Goal: Ask a question: Seek information or help from site administrators or community

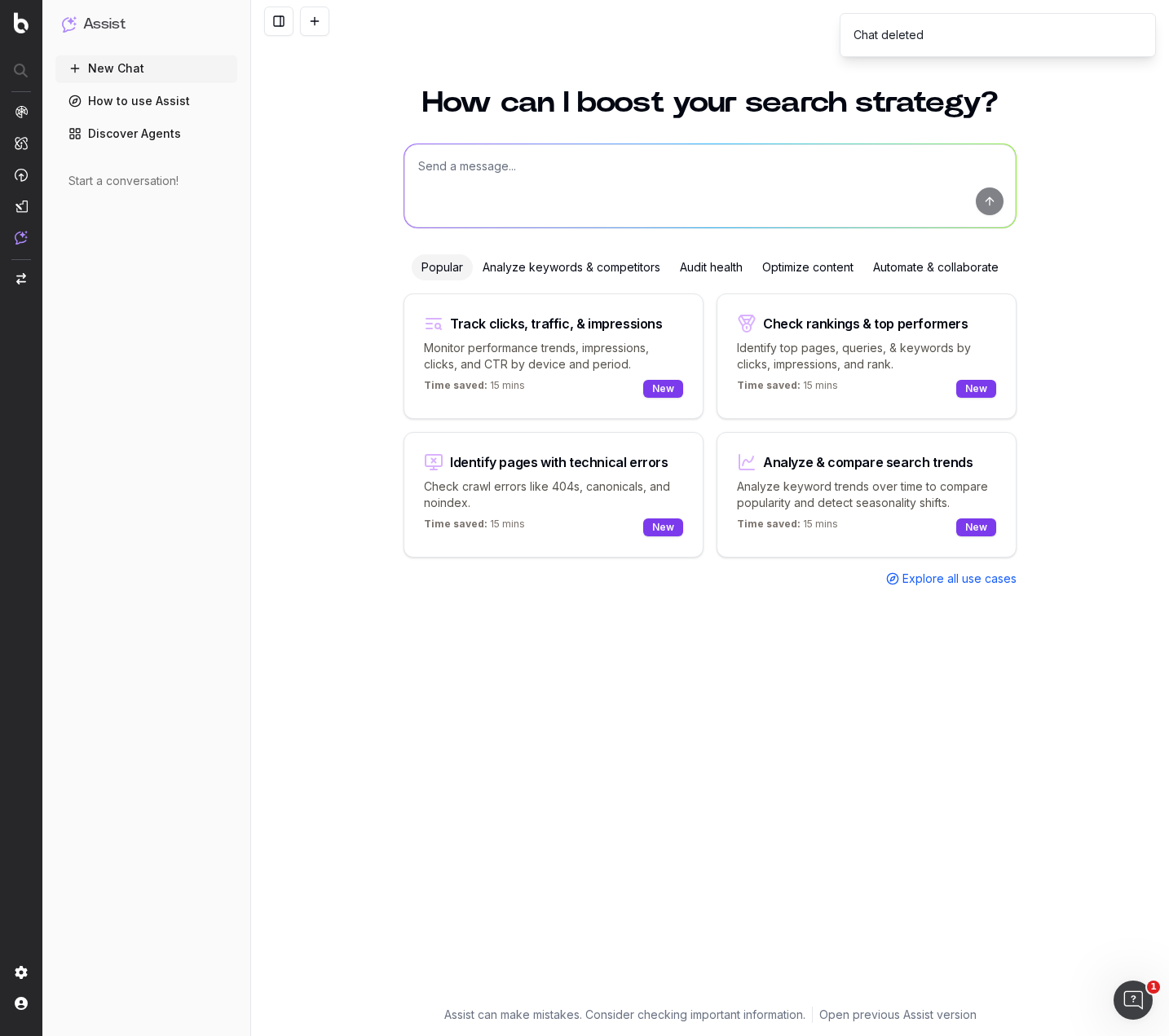
click at [542, 170] on textarea at bounding box center [710, 185] width 612 height 83
paste textarea "Lo i dolor sitame con adipiscinge seddo ei? Temporinci! U labor etdolo mag aliq…"
type textarea "Lore ips dolorsita con ad 392%: El s doeiu tempor inc utlaboreetd magna al? Eni…"
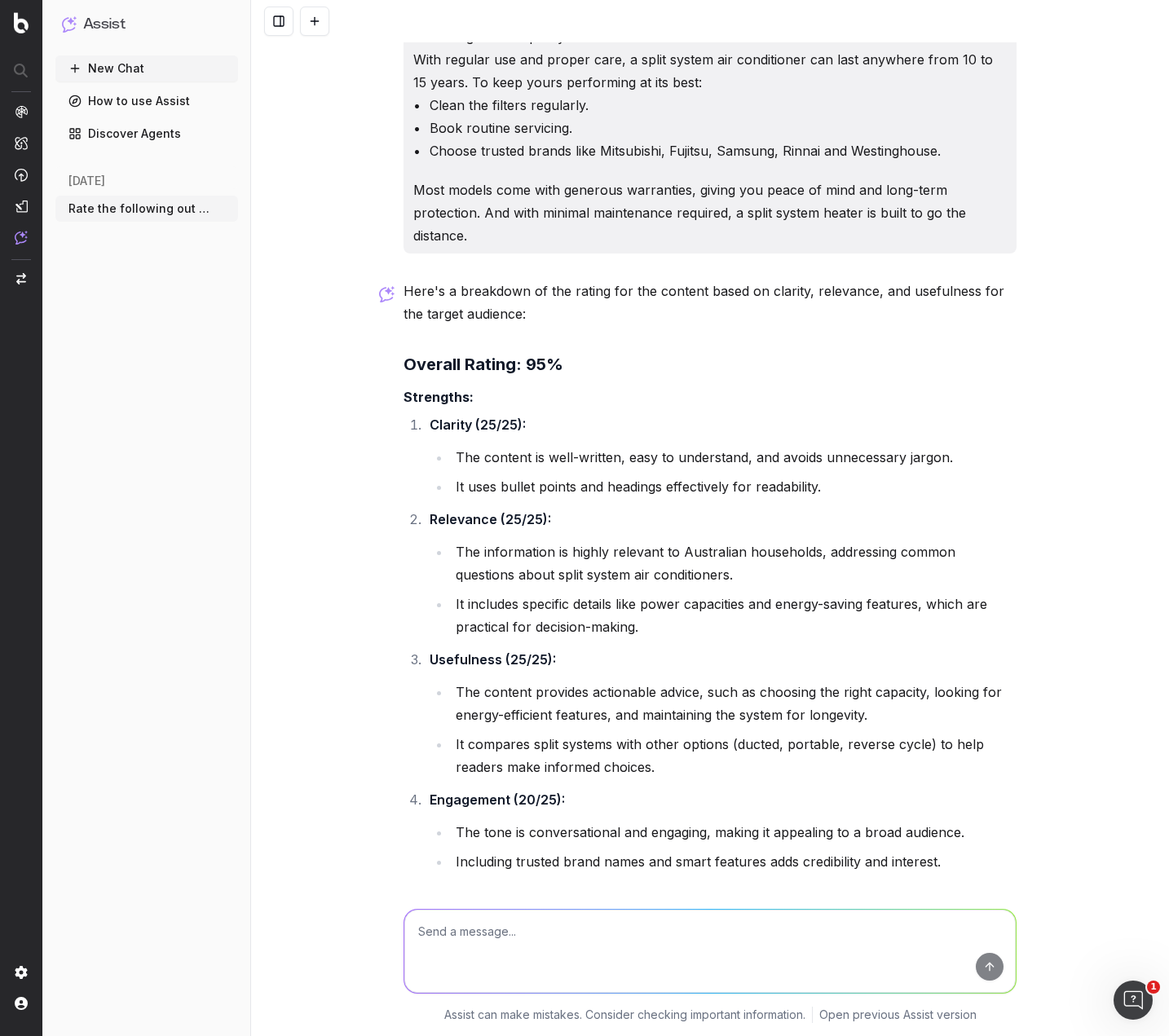
scroll to position [988, 0]
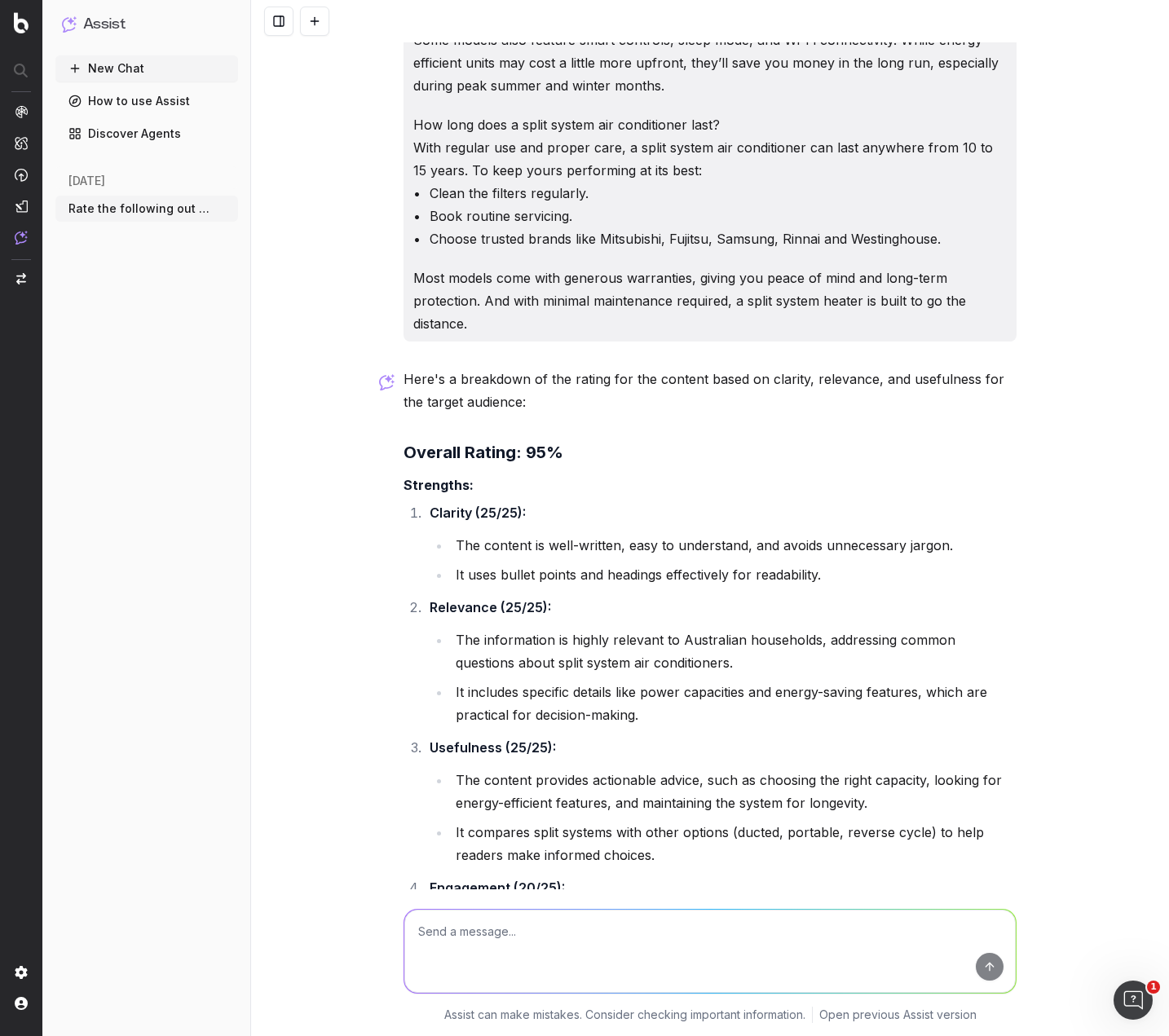
click at [514, 945] on textarea at bounding box center [710, 950] width 612 height 83
drag, startPoint x: 438, startPoint y: 935, endPoint x: 375, endPoint y: 925, distance: 63.8
click at [375, 925] on div "RAte using the following to mark: RAte using the following to mark: Assist can …" at bounding box center [710, 963] width 918 height 147
click at [649, 927] on textarea "Rerate using the following to mark:" at bounding box center [710, 950] width 612 height 83
paste textarea "LORe Ip d sitam consec adi elitseddoei tempo in? Utlab etdolor mag a enimadm ve…"
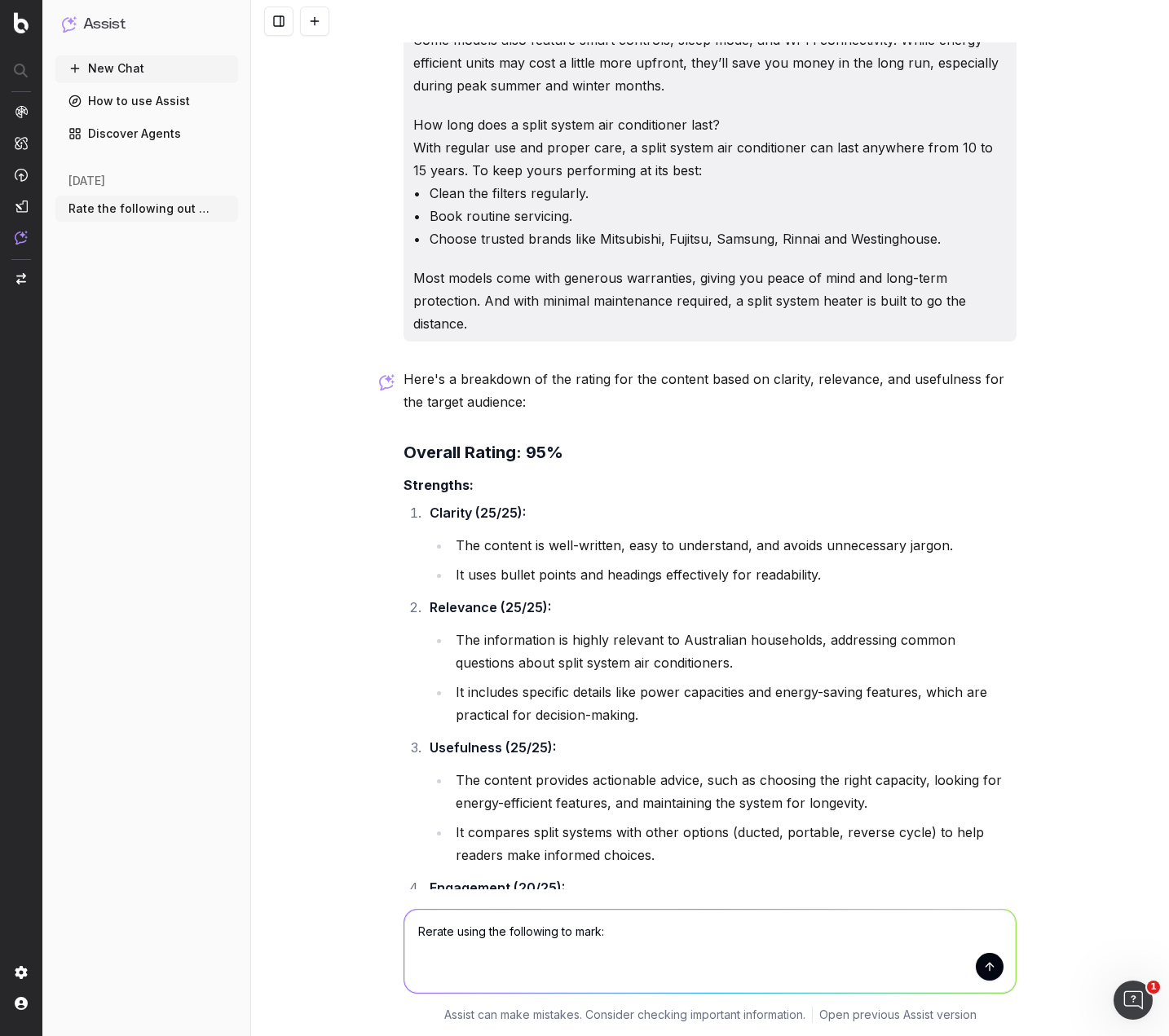
type textarea "Loremi dolor sit ametconse ad elit: SEDd Ei t incid utlabo etd magnaaliqua enim…"
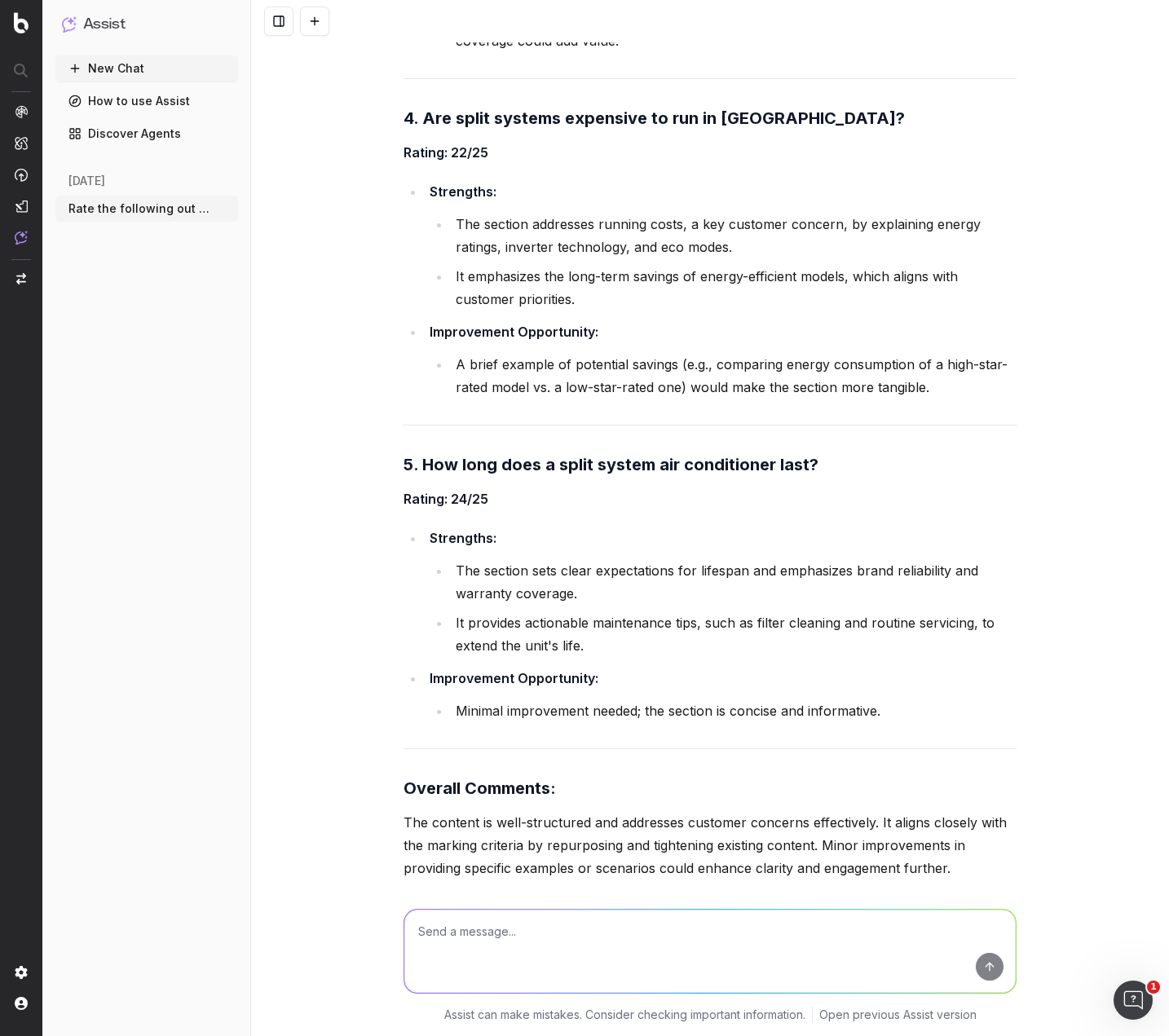
scroll to position [4211, 0]
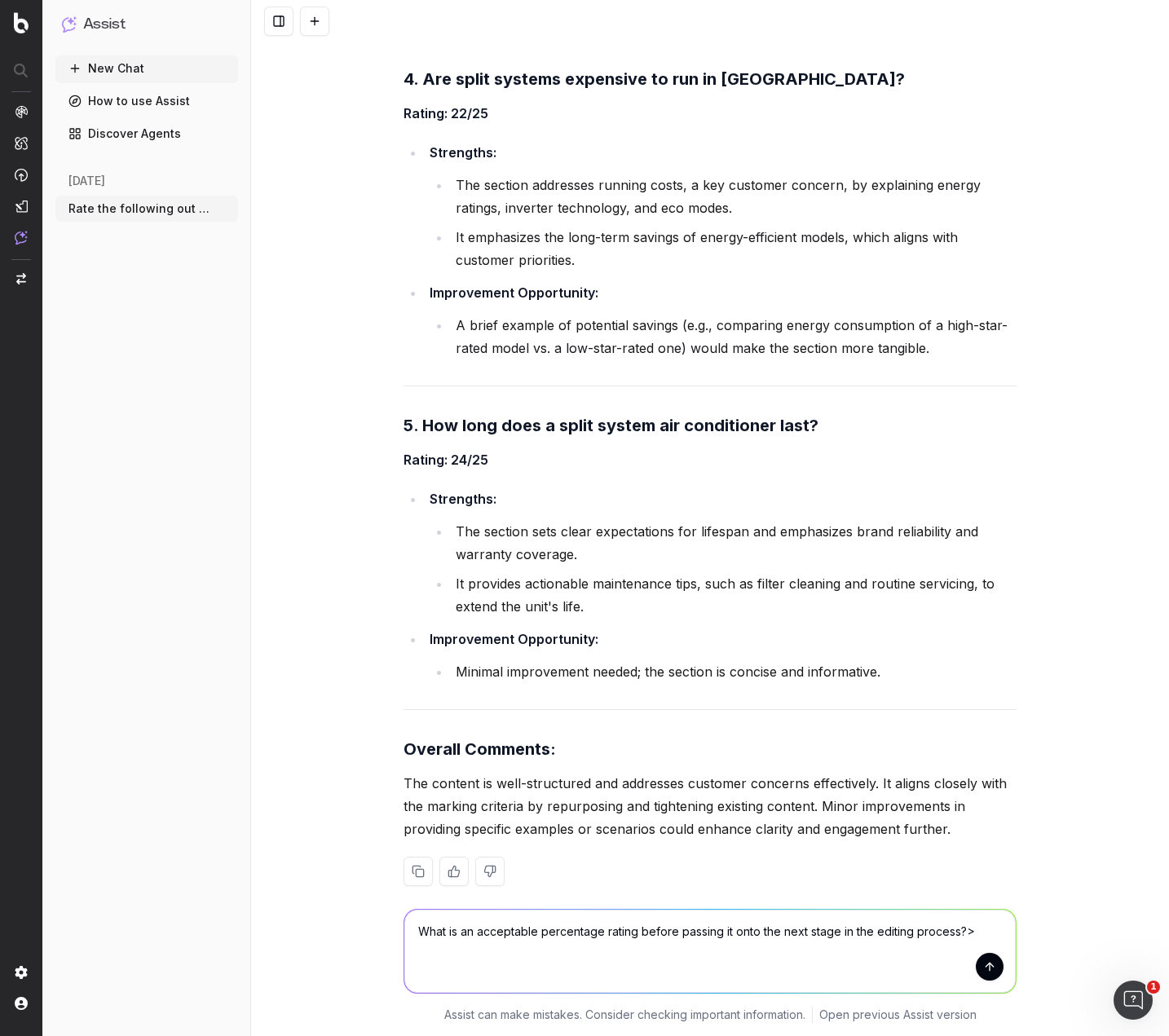
type textarea "What is an acceptable percentage rating before passing it onto the next stage i…"
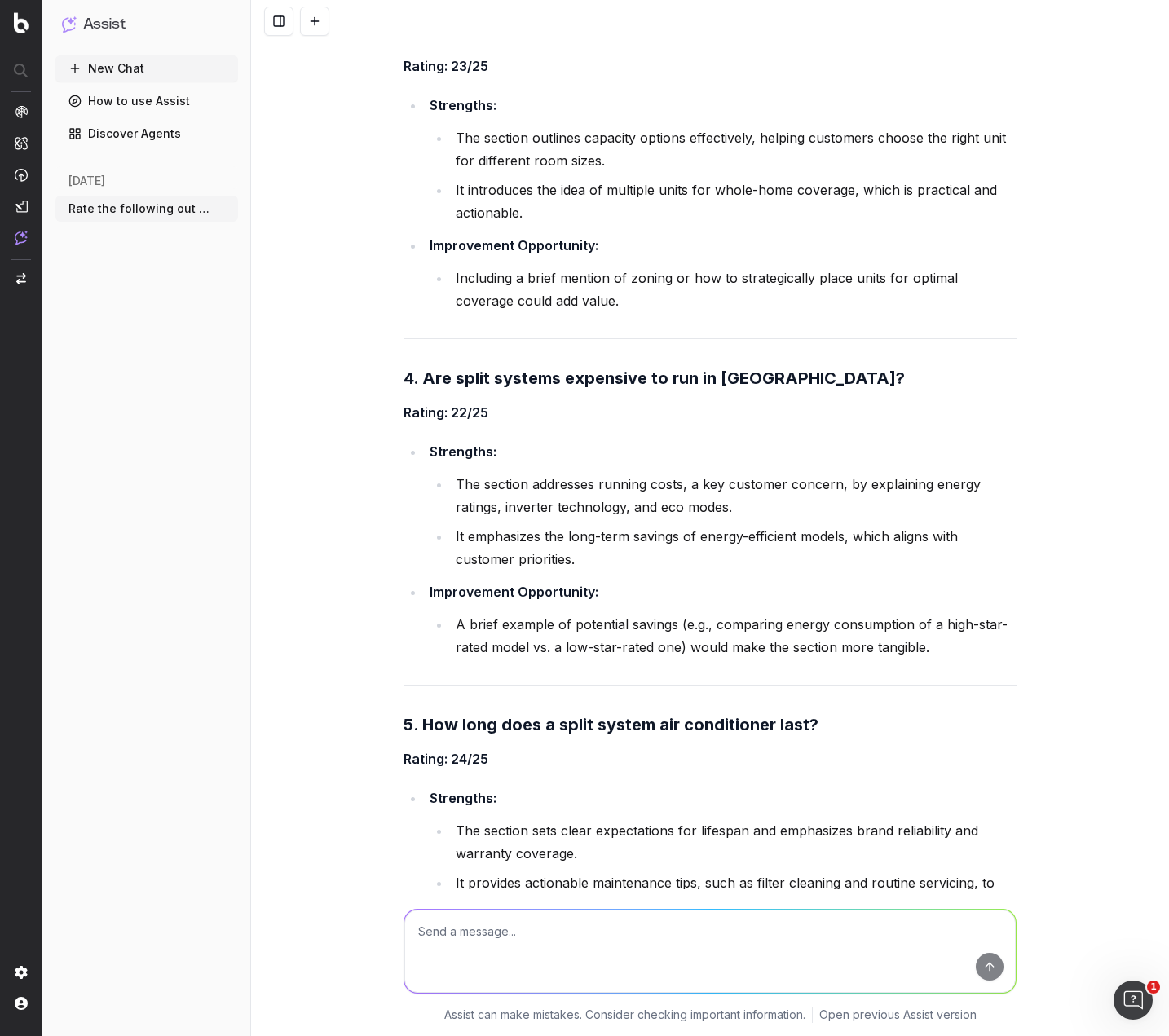
scroll to position [4664, 0]
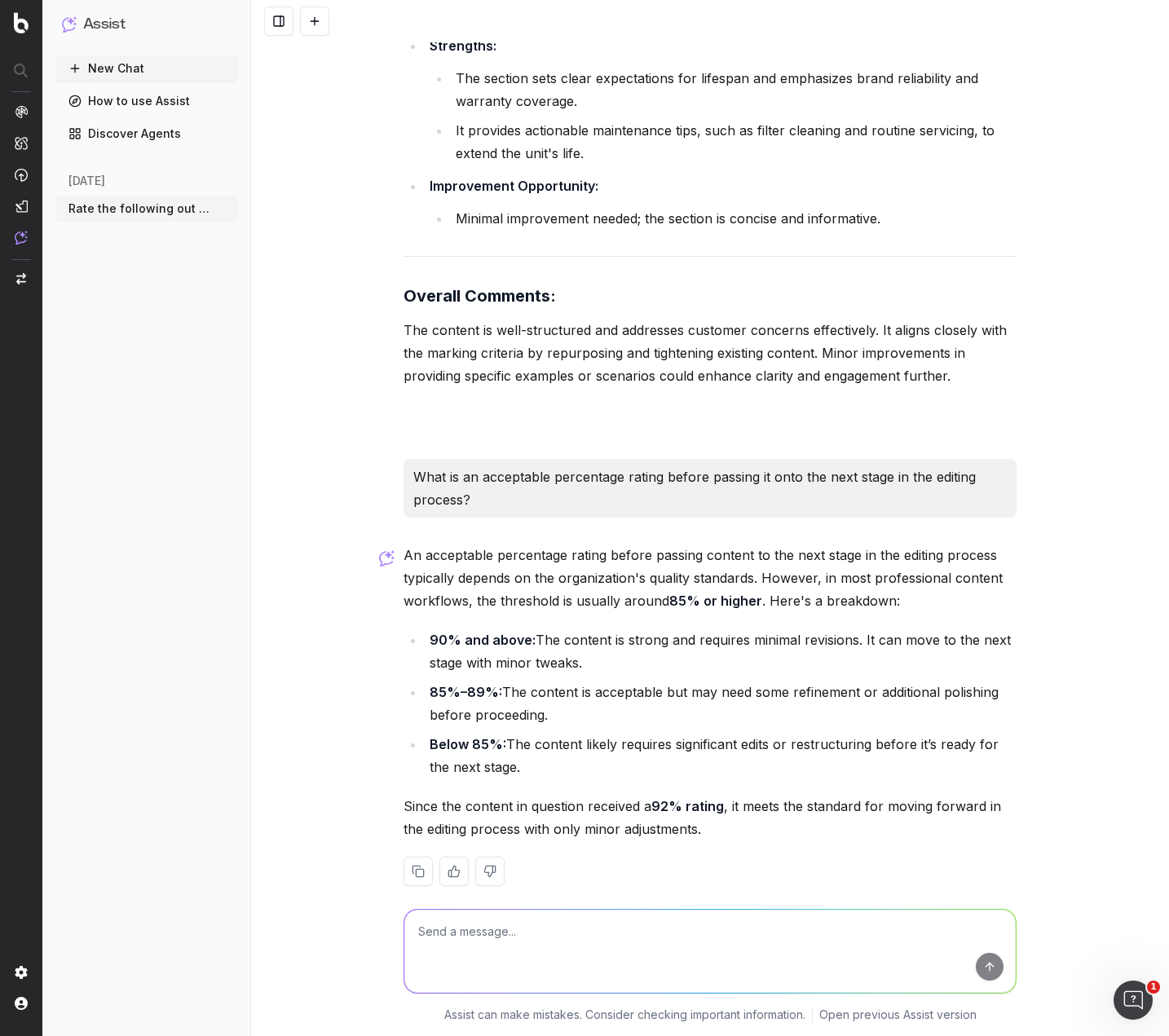
click at [562, 928] on textarea at bounding box center [710, 950] width 612 height 83
click at [559, 928] on textarea at bounding box center [710, 950] width 612 height 83
click at [582, 941] on textarea at bounding box center [710, 950] width 612 height 83
paste textarea "Parentheses are used to add nonessential information to a sentence."
click at [556, 927] on textarea "Is the following accurate? Parentheses are used to add nonessential information…" at bounding box center [710, 950] width 612 height 83
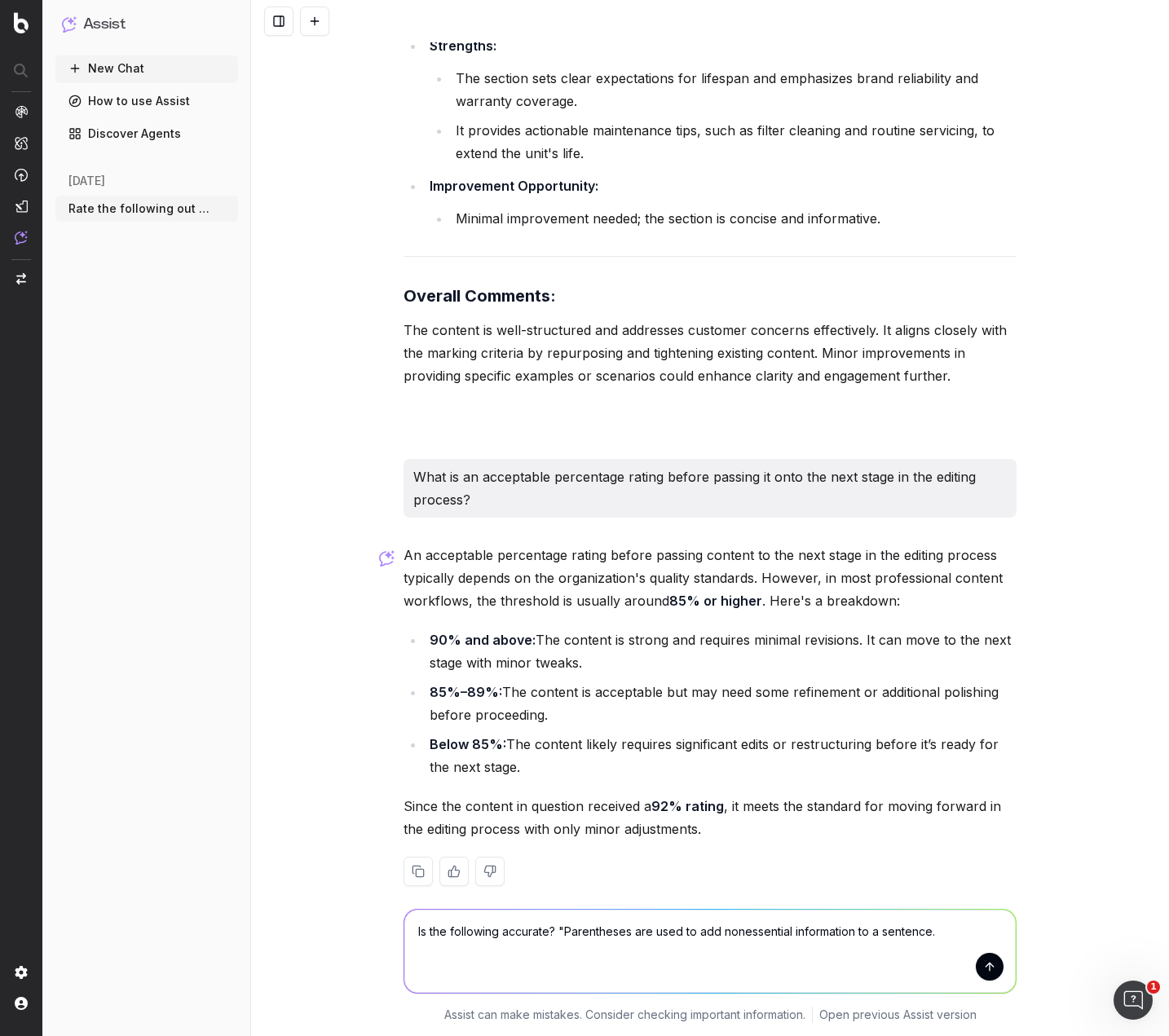
click at [942, 924] on textarea "Is the following accurate? "Parentheses are used to add nonessential informatio…" at bounding box center [710, 950] width 612 height 83
type textarea "Is the following accurate? "Parentheses are used to add nonessential informatio…"
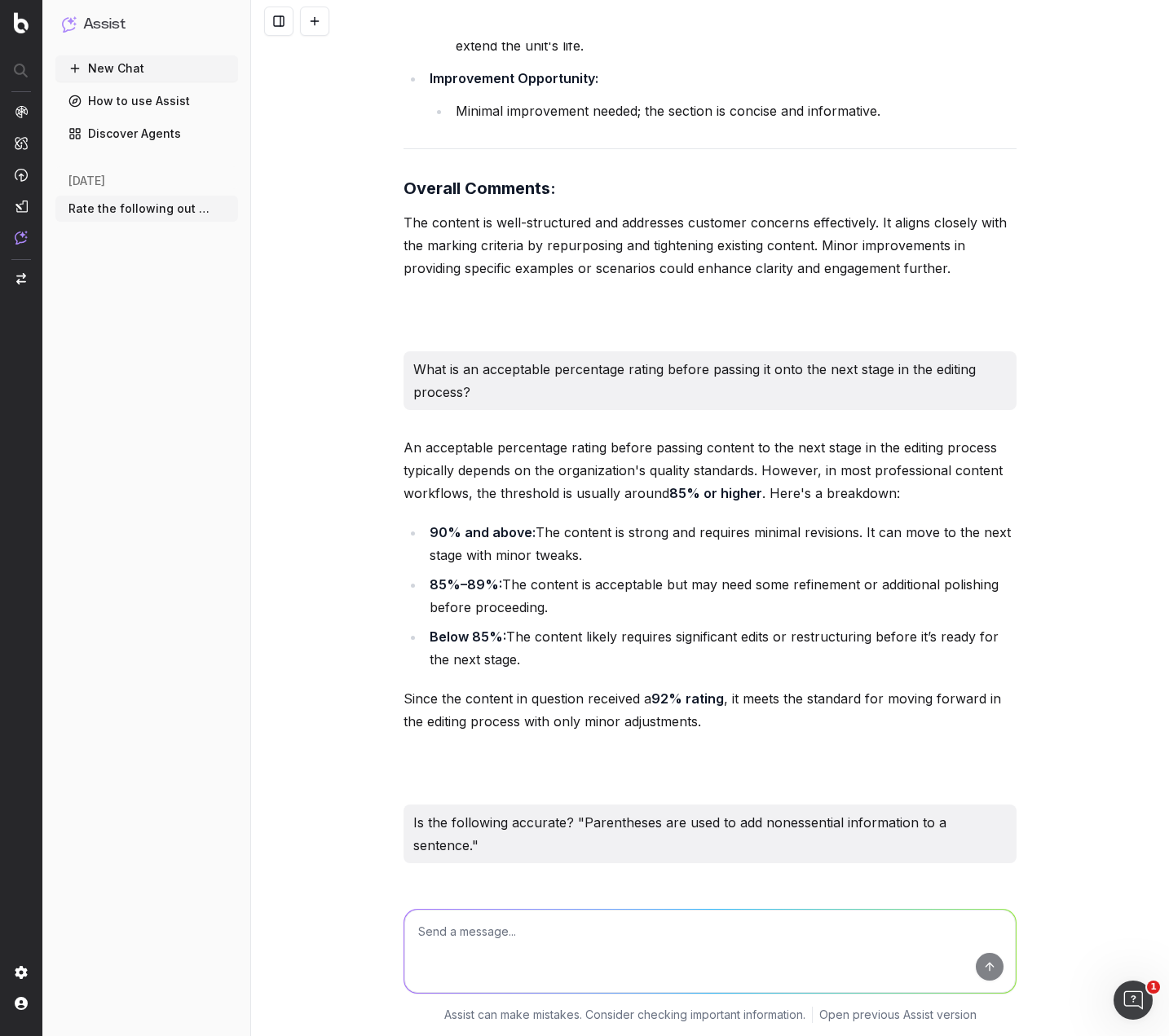
scroll to position [5051, 0]
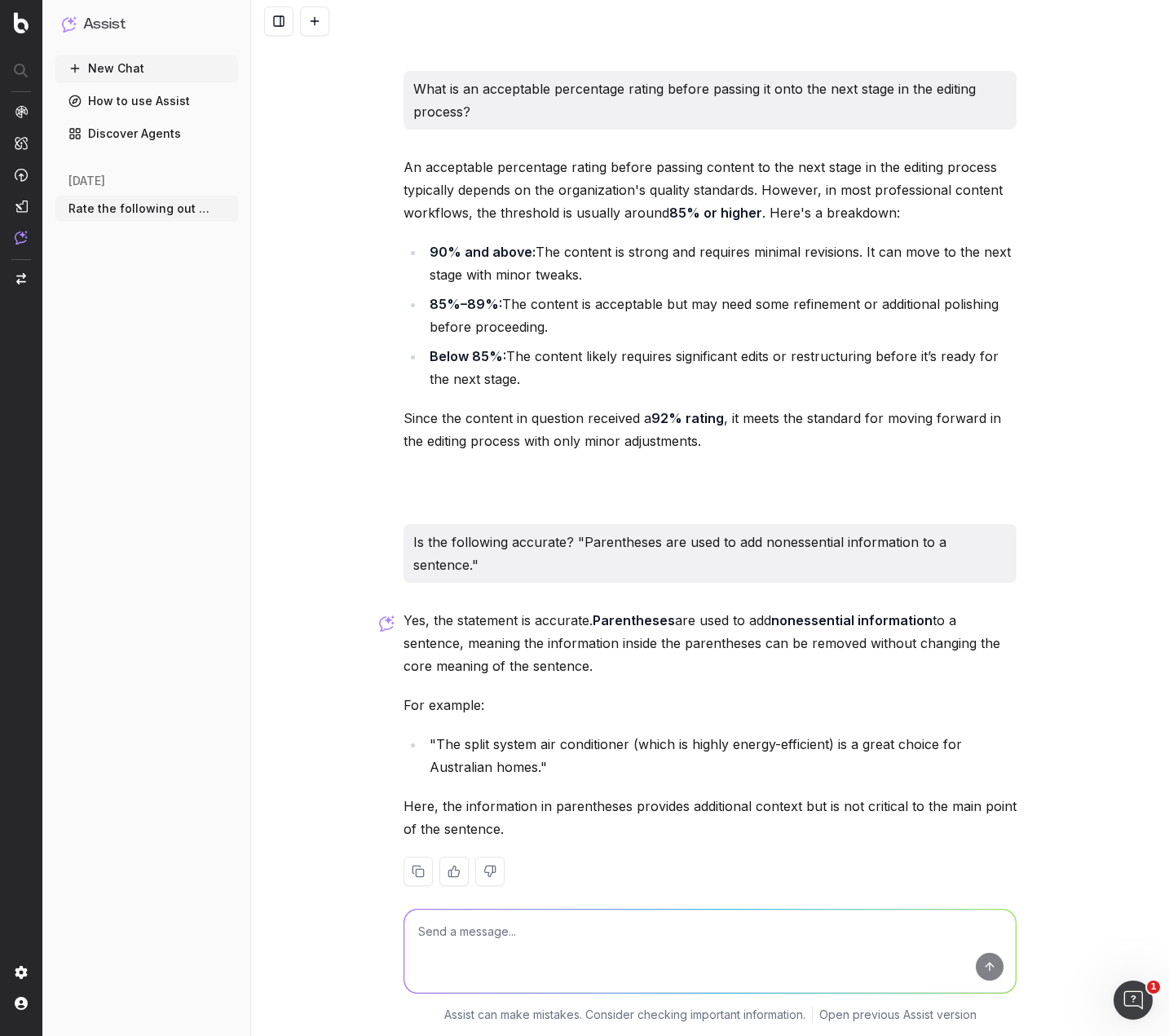
click at [584, 927] on textarea at bounding box center [710, 950] width 612 height 83
